Goal: Information Seeking & Learning: Compare options

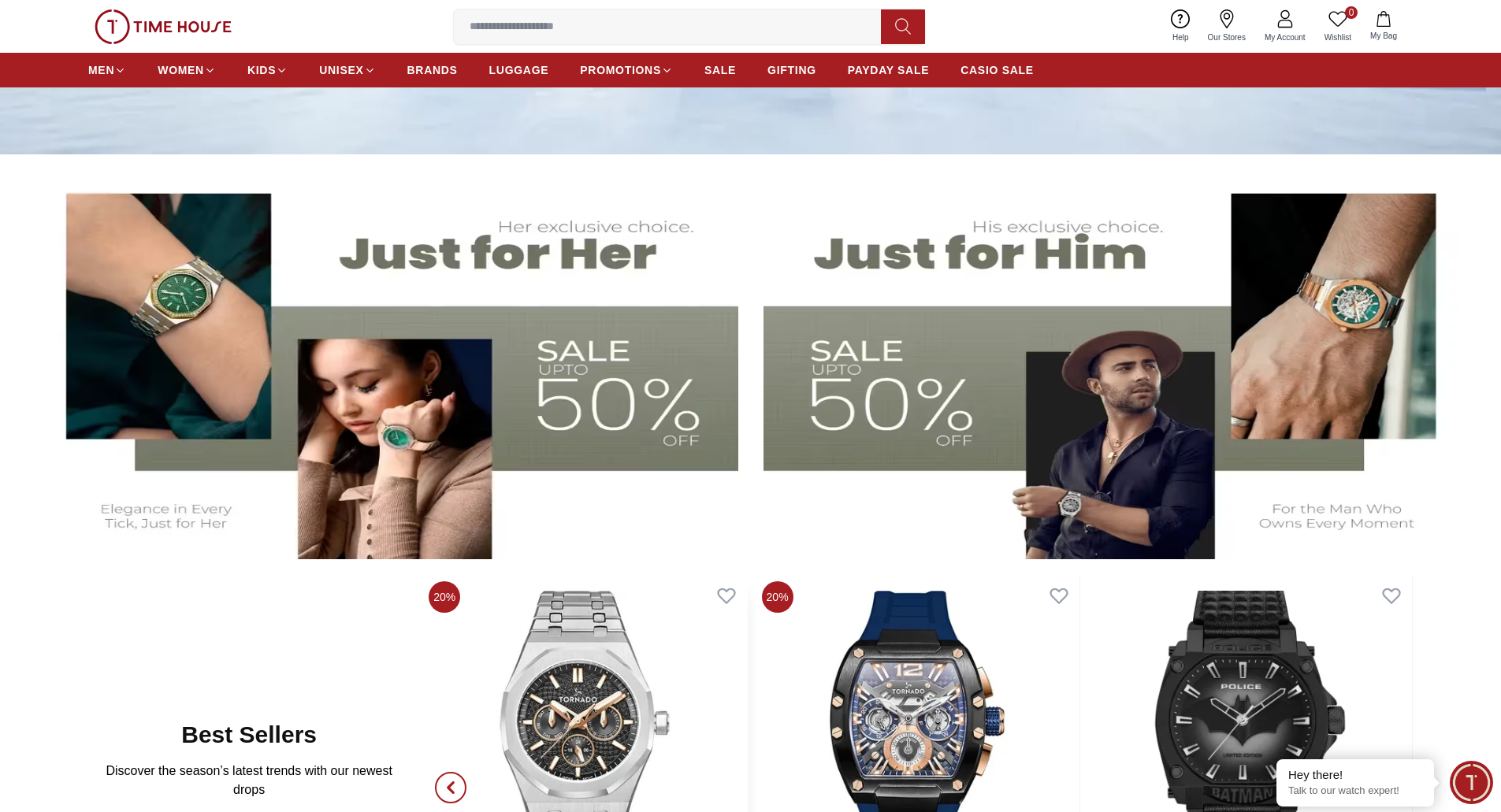
click at [576, 710] on img at bounding box center [585, 732] width 324 height 315
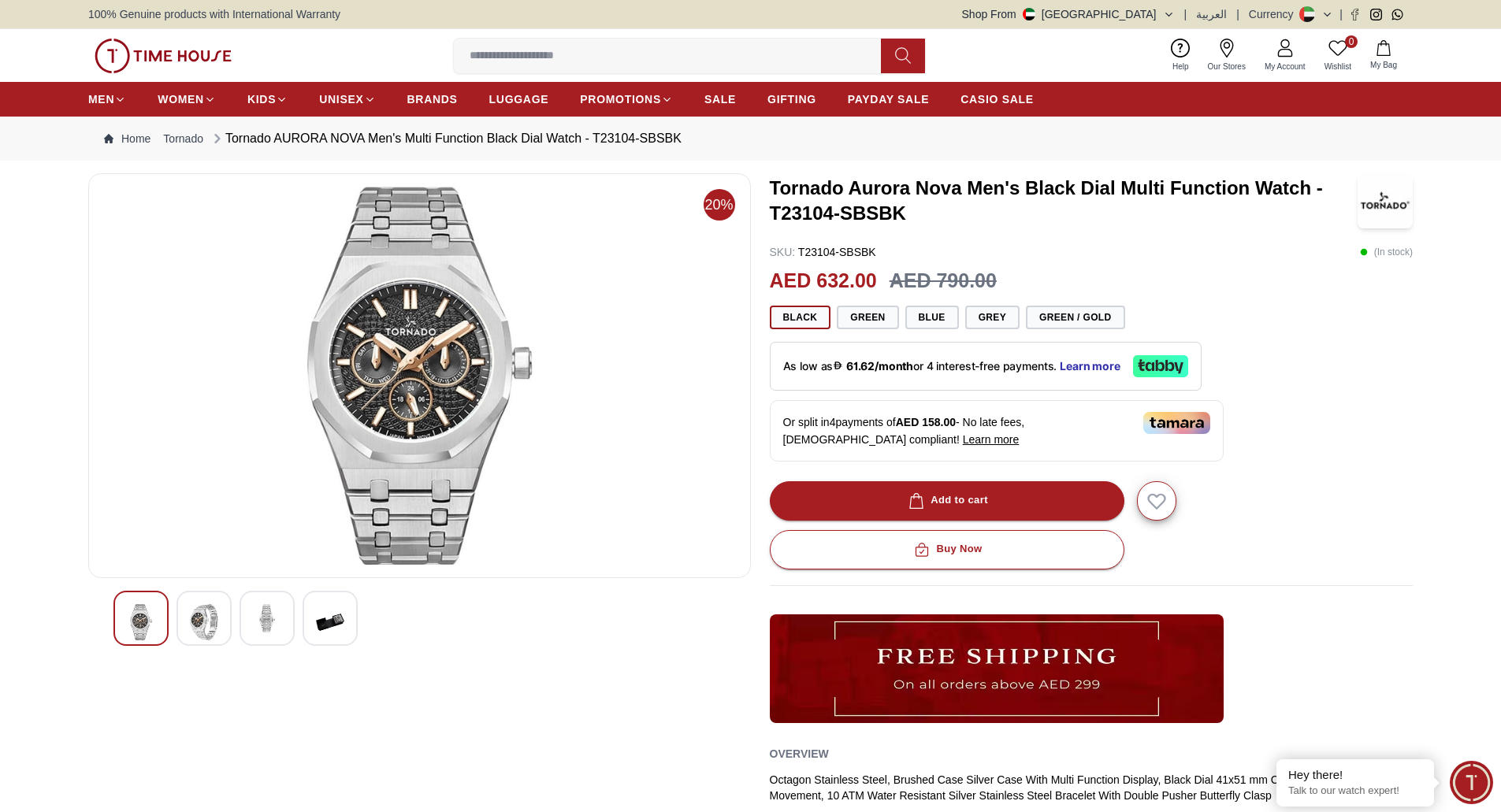
click at [193, 632] on img at bounding box center [204, 623] width 28 height 37
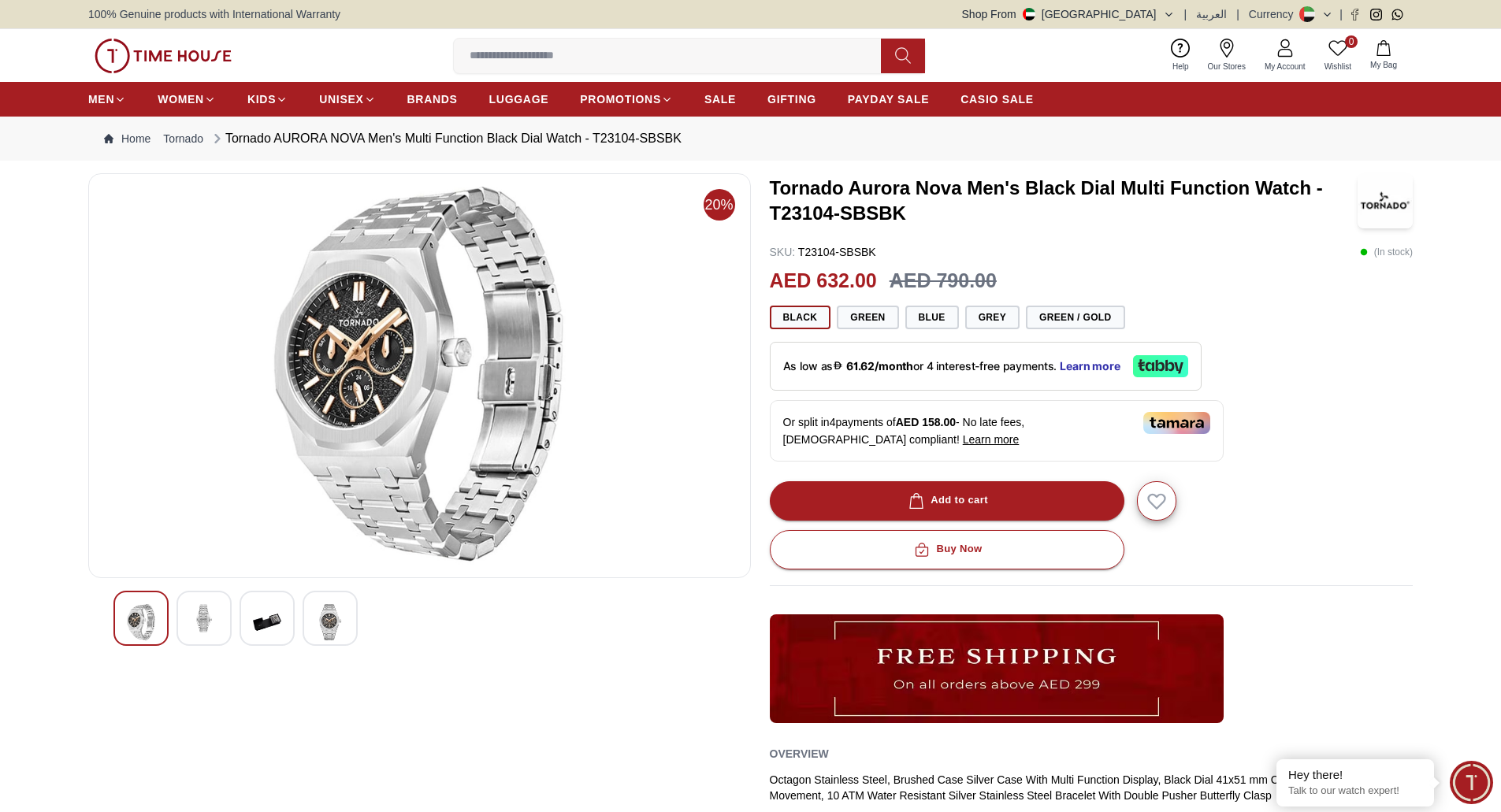
click at [267, 620] on img at bounding box center [267, 623] width 28 height 37
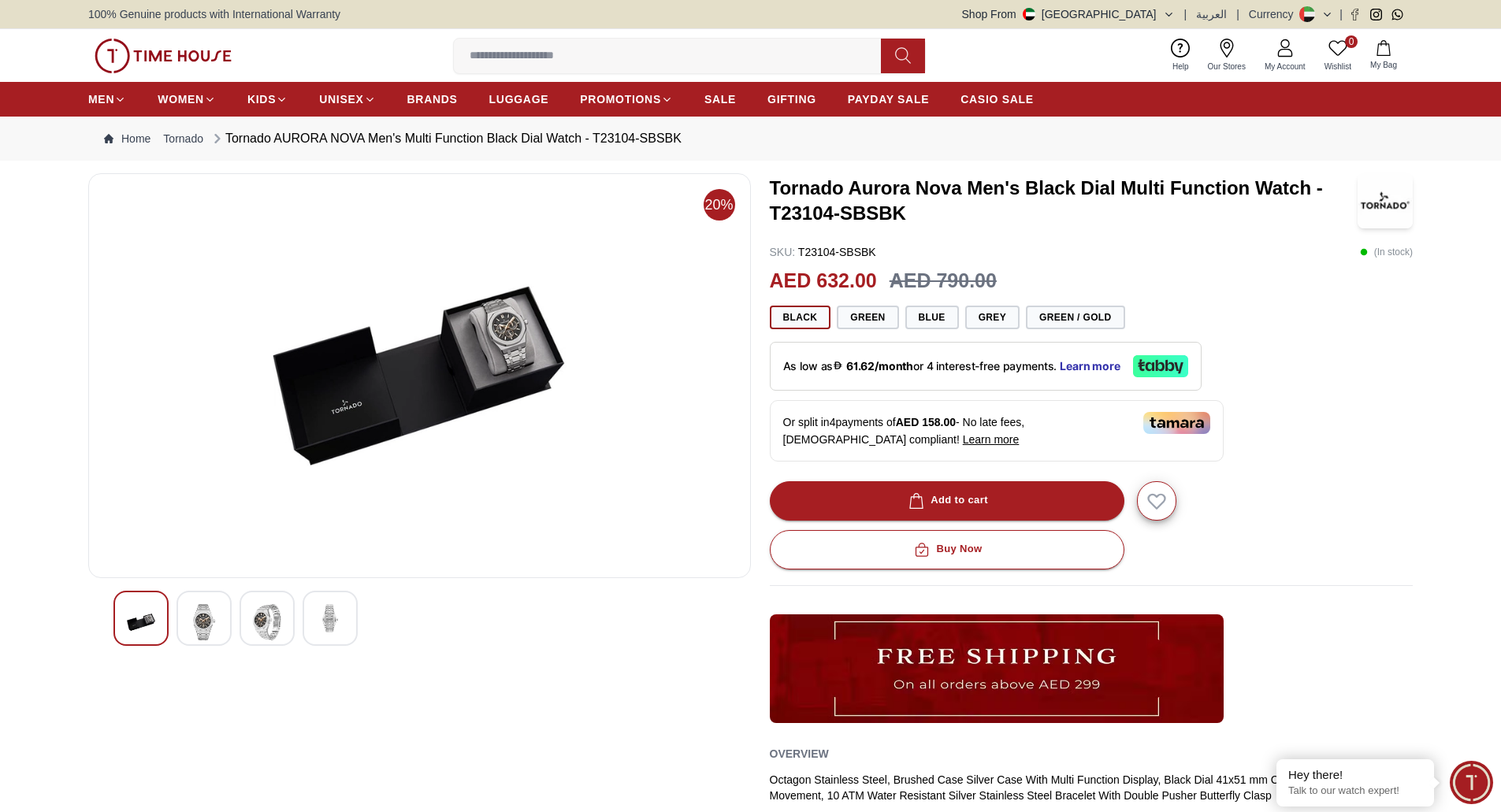
click at [298, 623] on div at bounding box center [419, 619] width 612 height 55
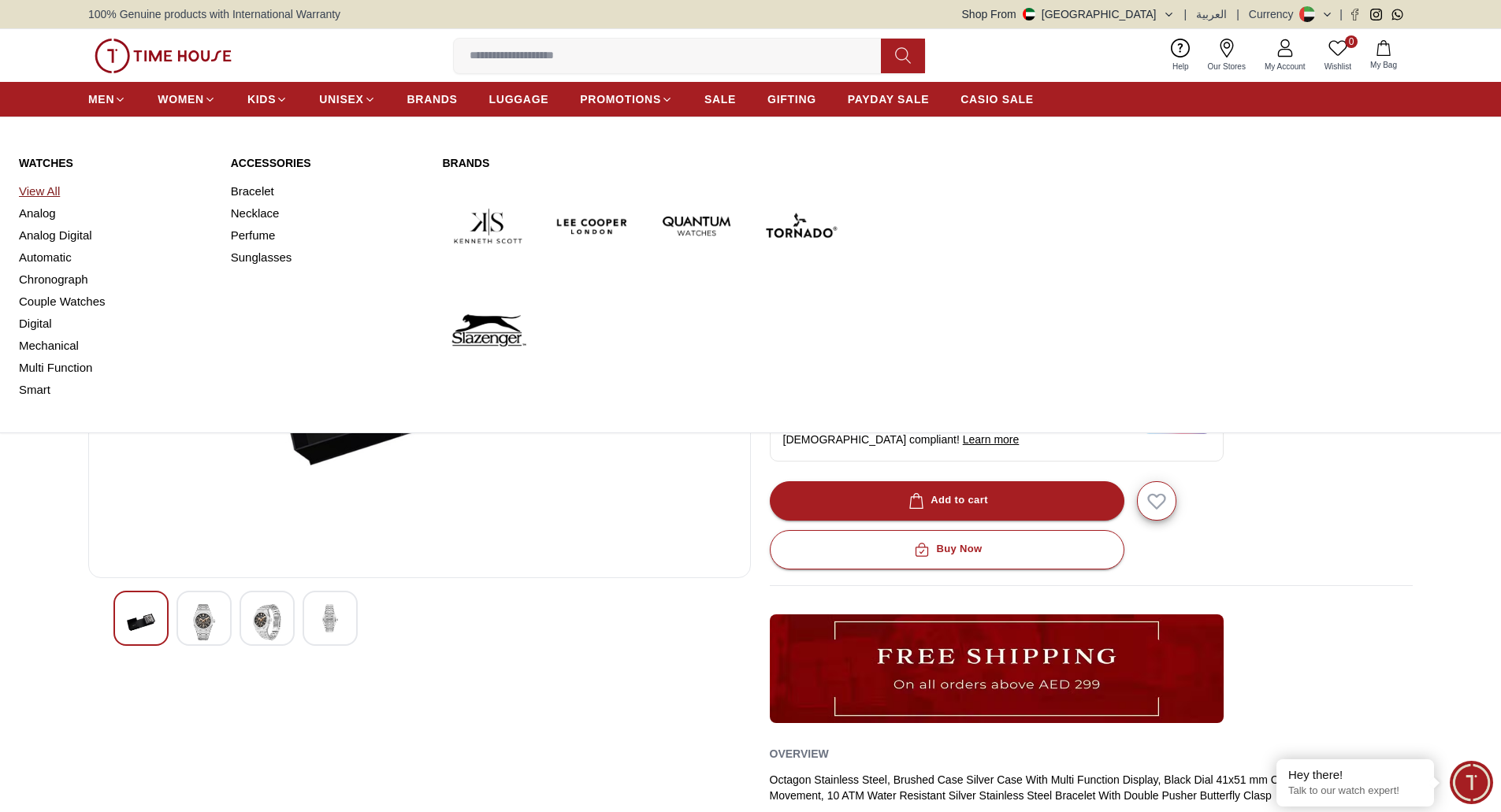
click at [41, 193] on link "View All" at bounding box center [115, 191] width 193 height 22
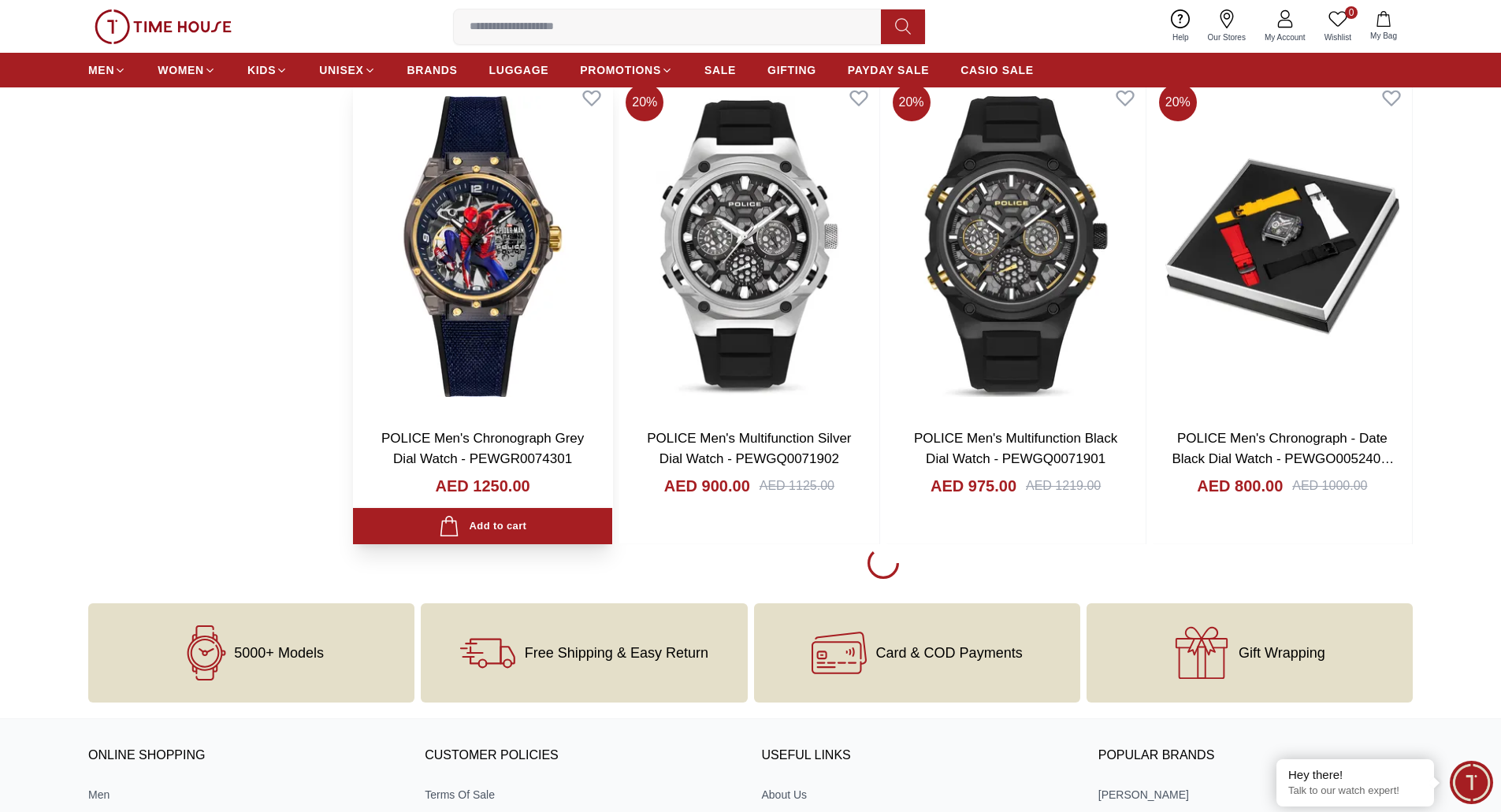
scroll to position [2423, 0]
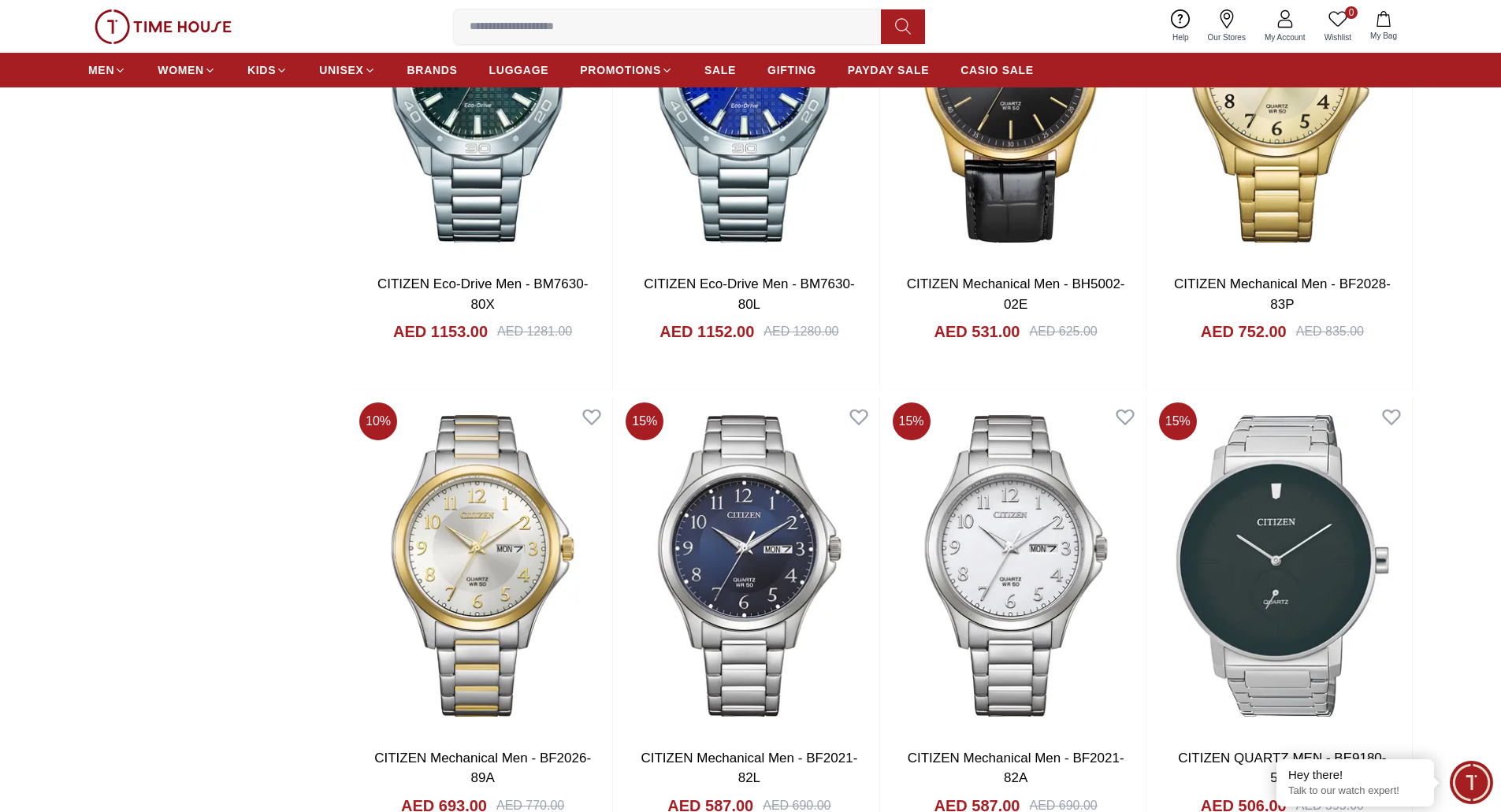
scroll to position [6834, 0]
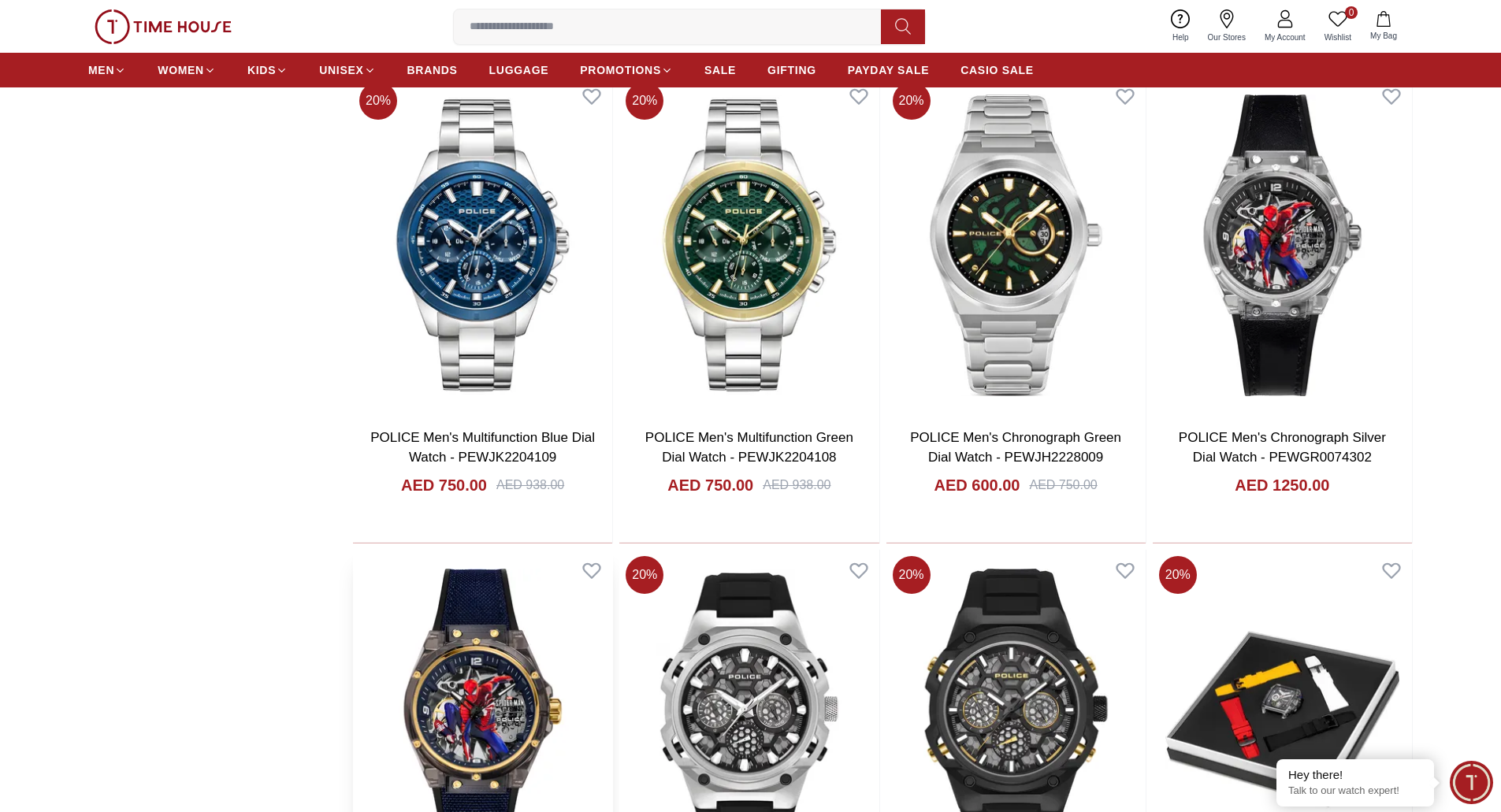
scroll to position [2205, 0]
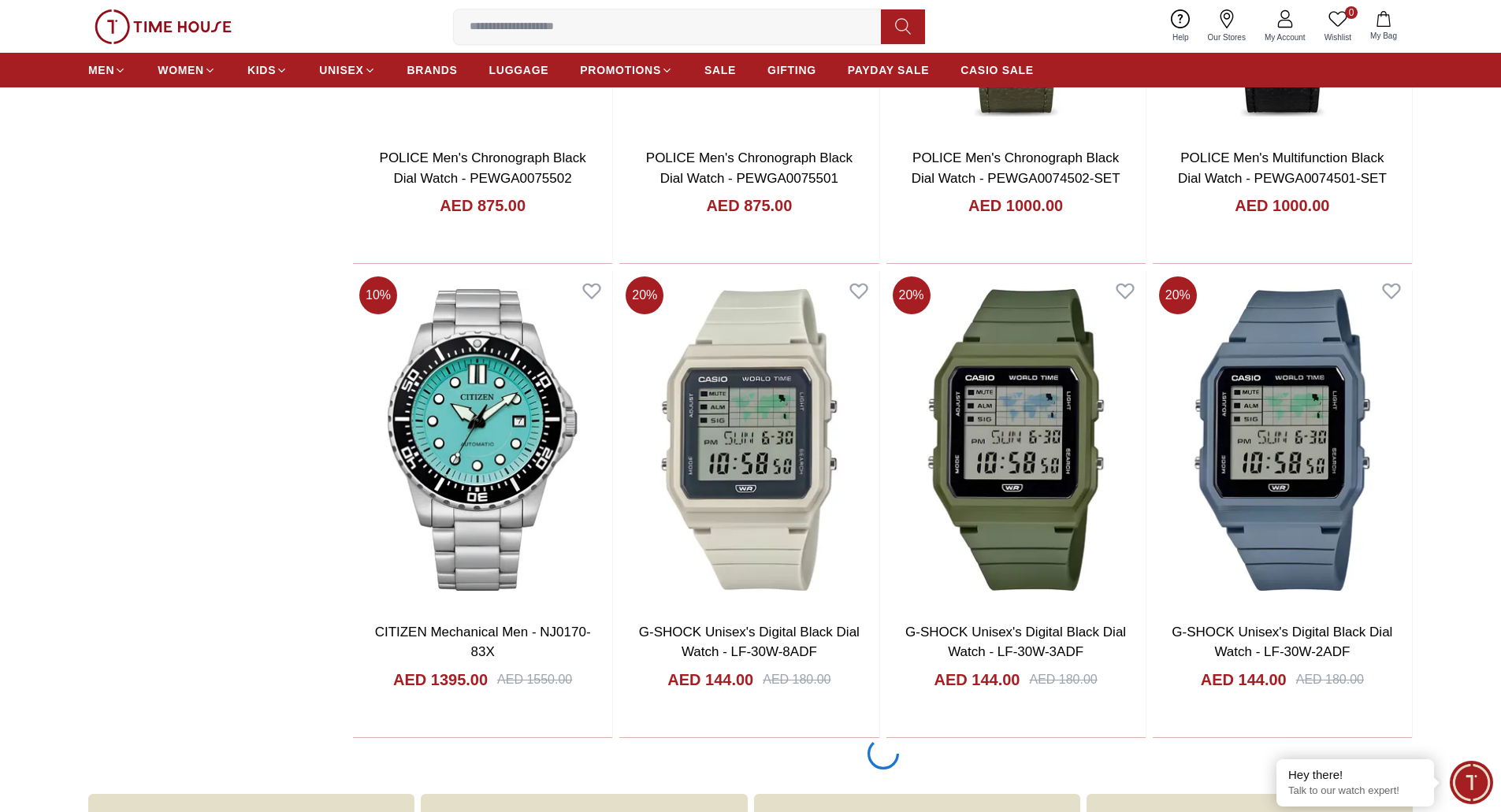
scroll to position [4411, 0]
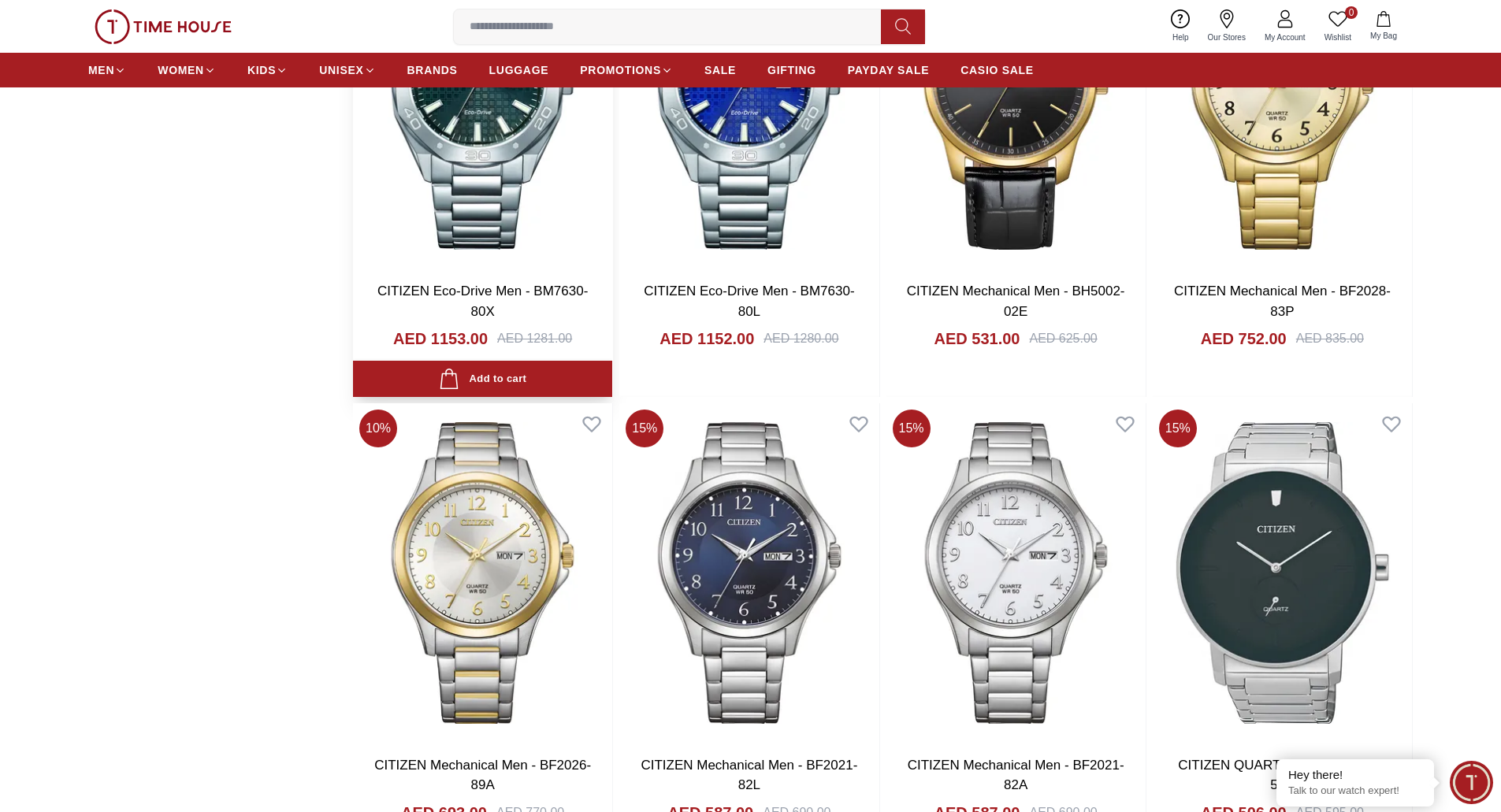
scroll to position [6695, 0]
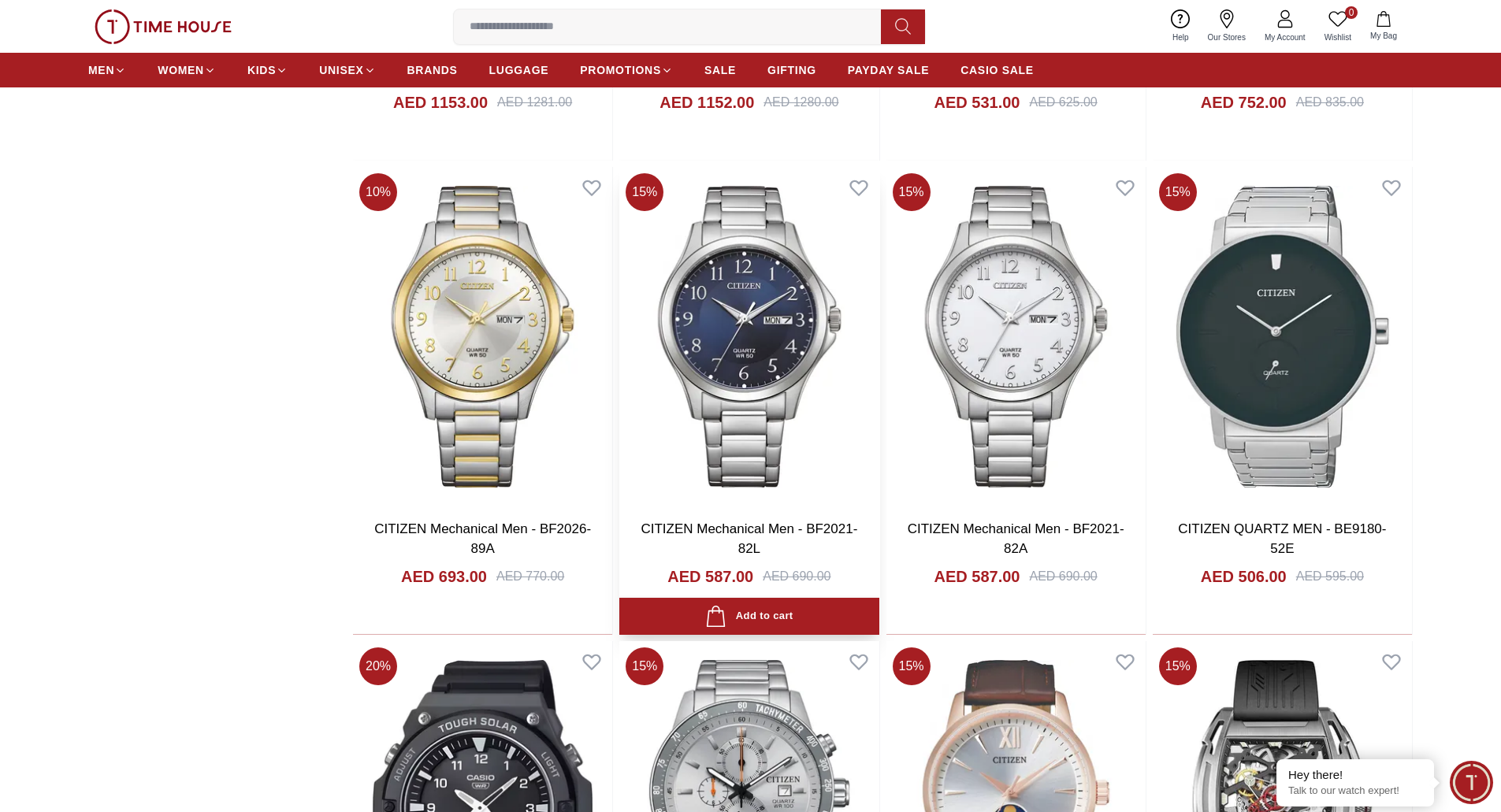
click at [710, 369] on img at bounding box center [749, 336] width 259 height 339
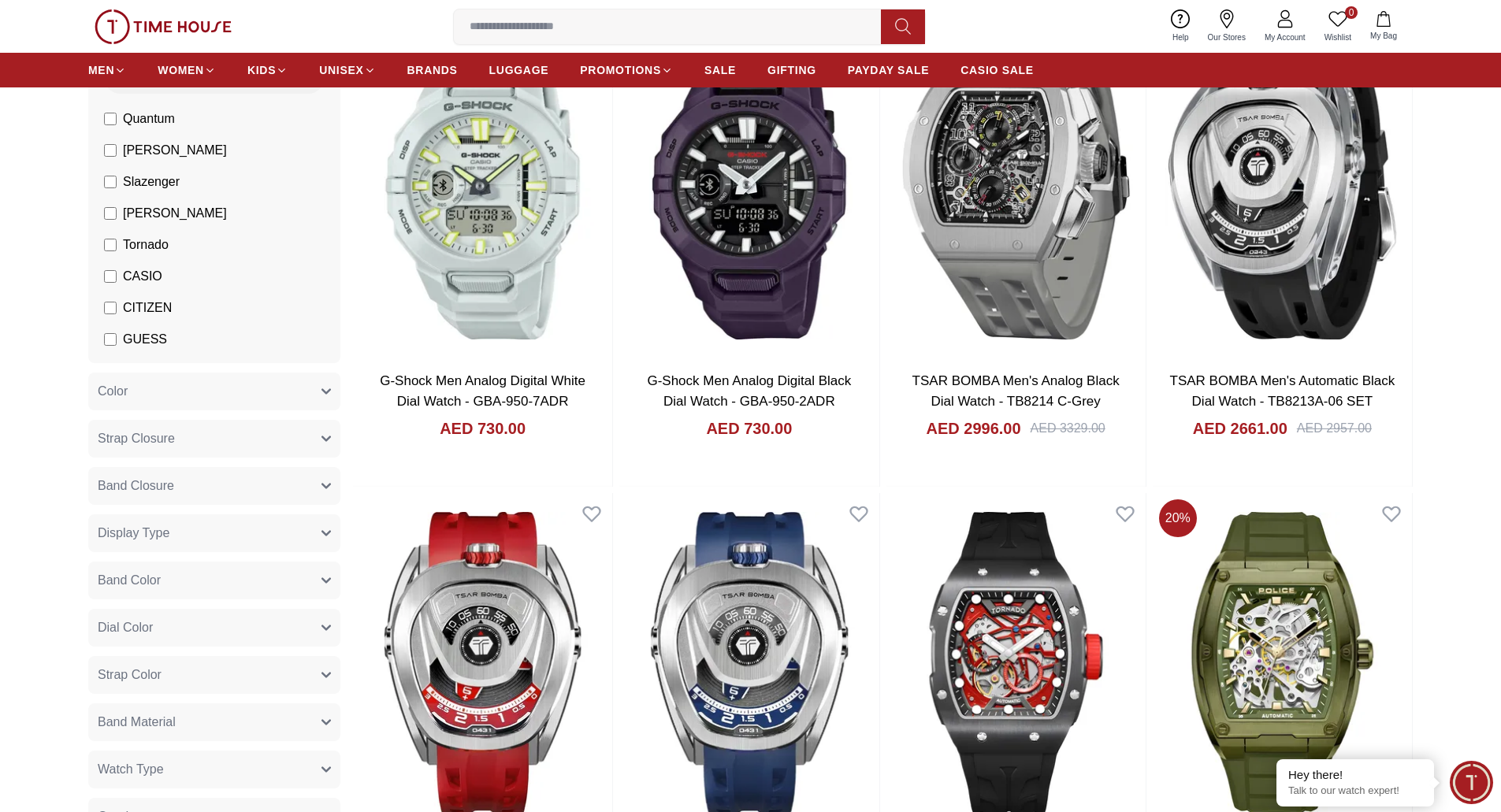
scroll to position [33, 0]
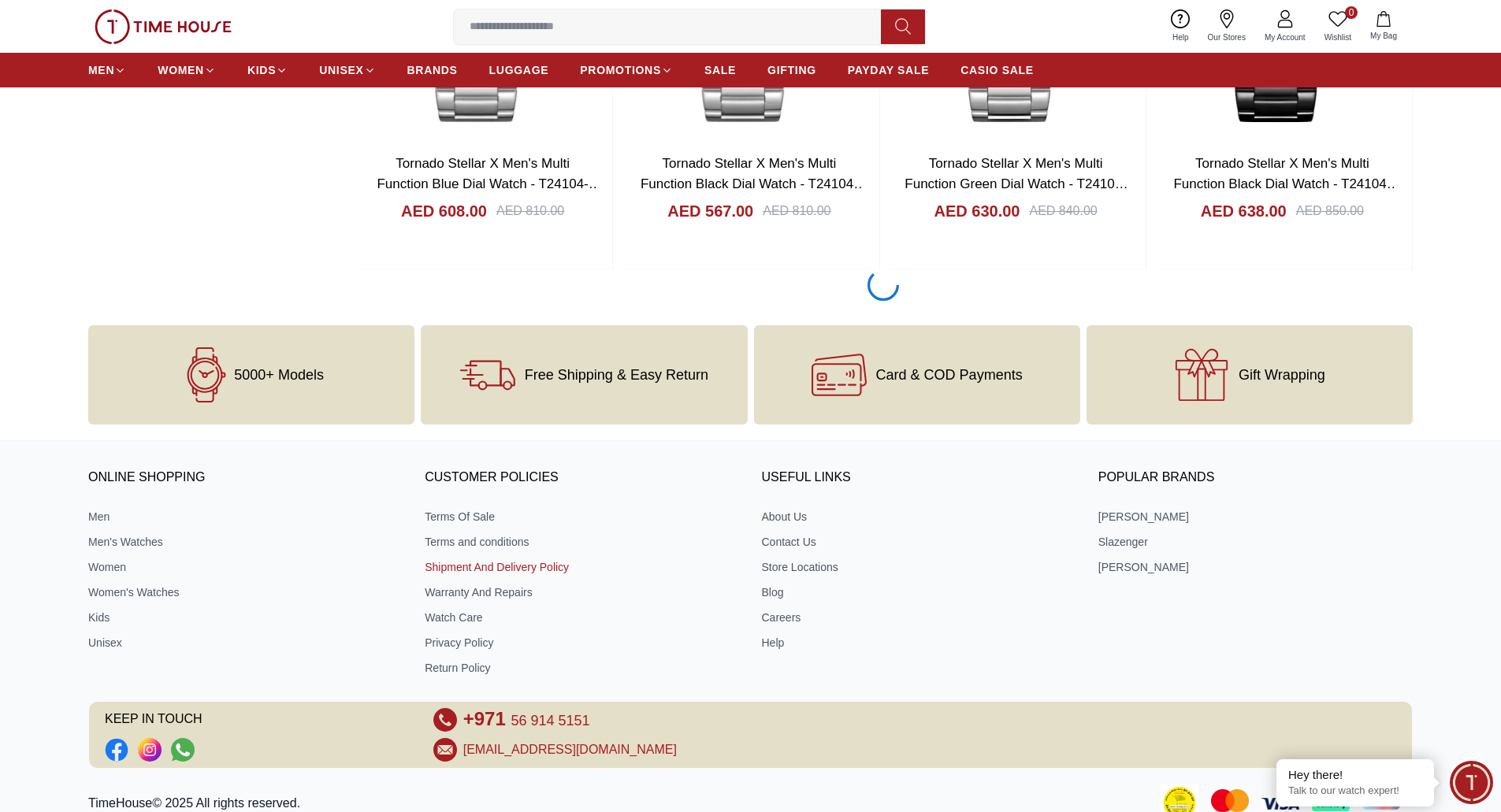
scroll to position [2396, 0]
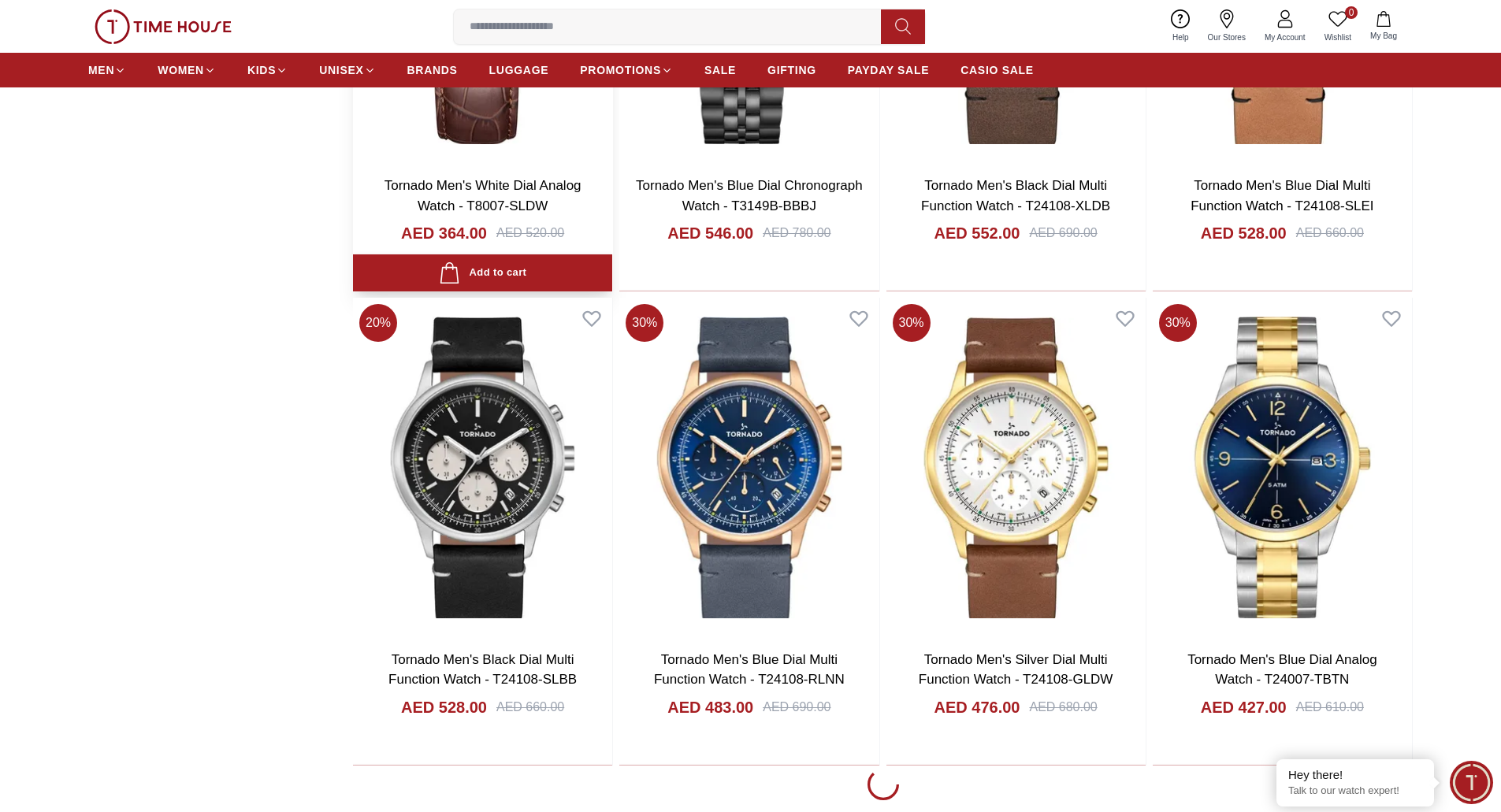
scroll to position [4366, 0]
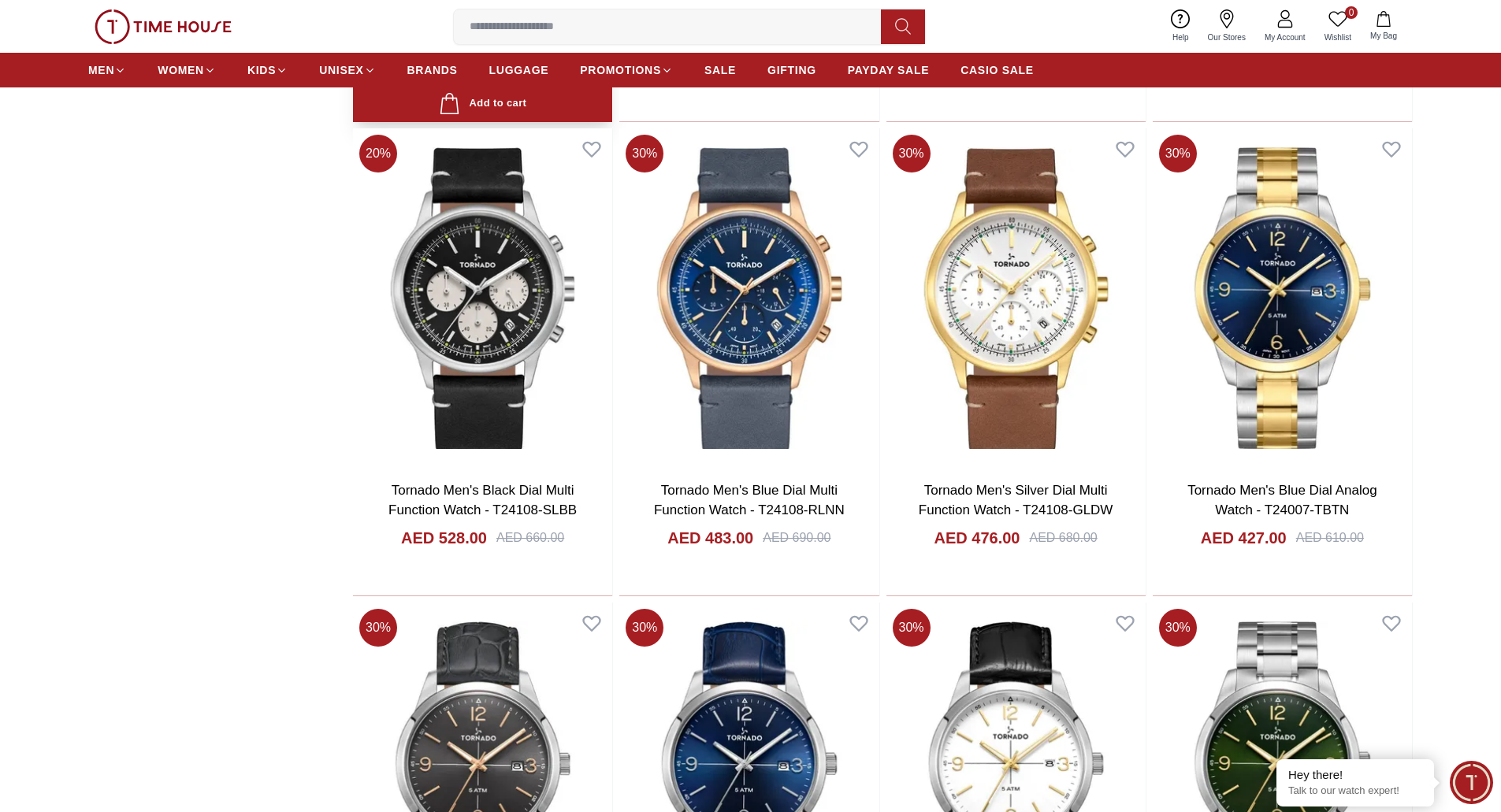
scroll to position [4917, 0]
